Goal: Information Seeking & Learning: Learn about a topic

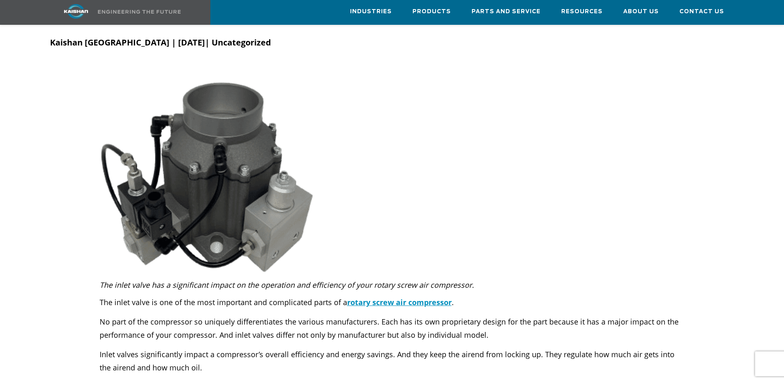
scroll to position [94, 0]
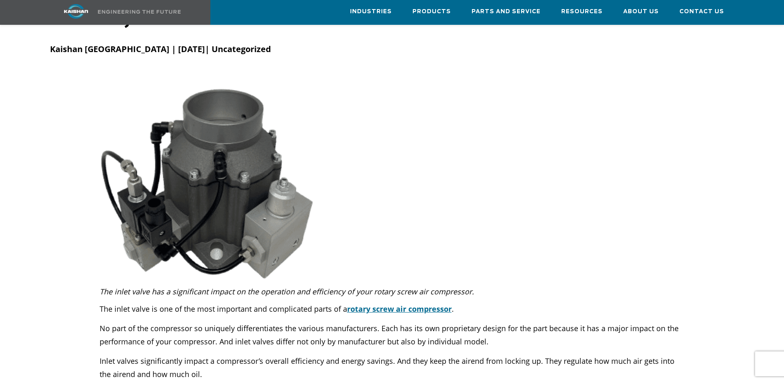
click at [418, 304] on link "rotary screw air compressor" at bounding box center [399, 309] width 104 height 10
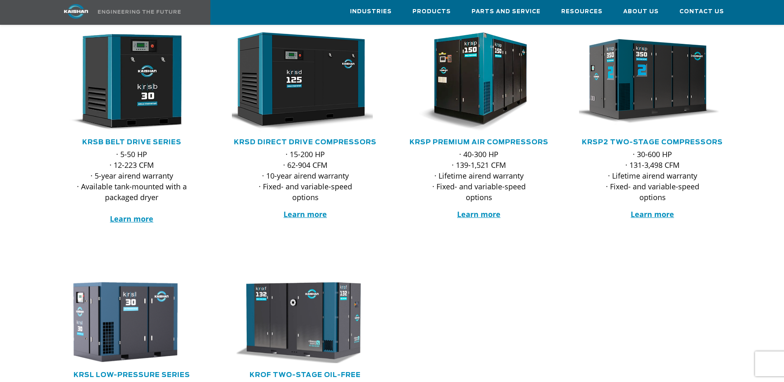
scroll to position [83, 0]
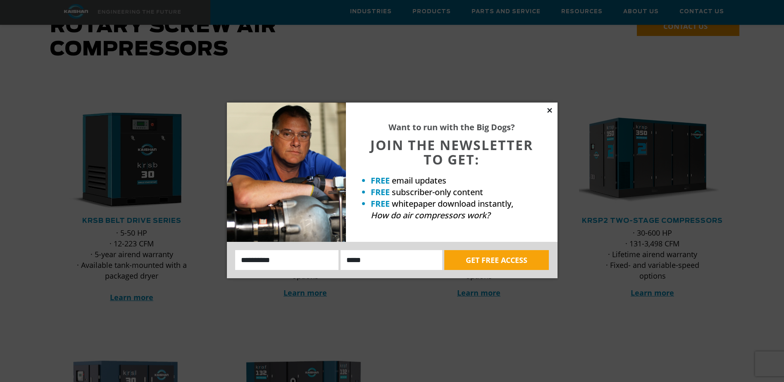
click at [551, 109] on icon at bounding box center [549, 110] width 7 height 7
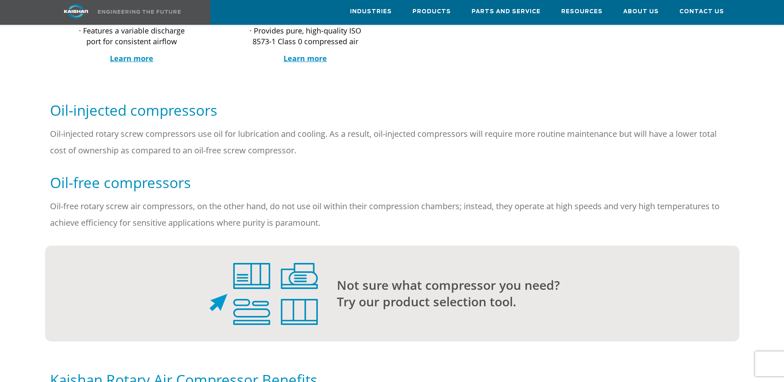
scroll to position [413, 0]
